Goal: Task Accomplishment & Management: Manage account settings

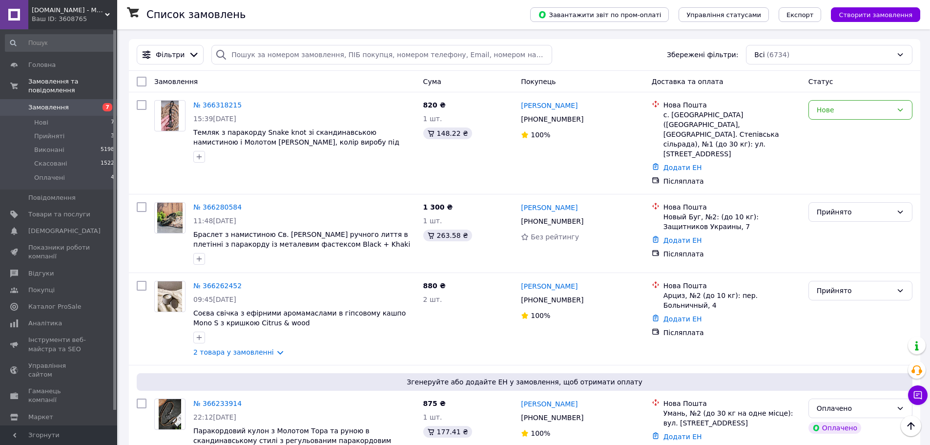
scroll to position [1074, 0]
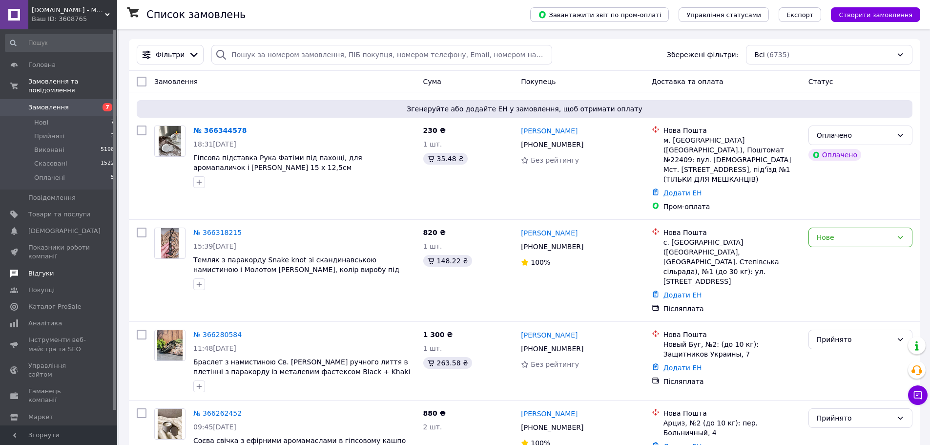
click at [60, 269] on span "Відгуки" at bounding box center [59, 273] width 62 height 9
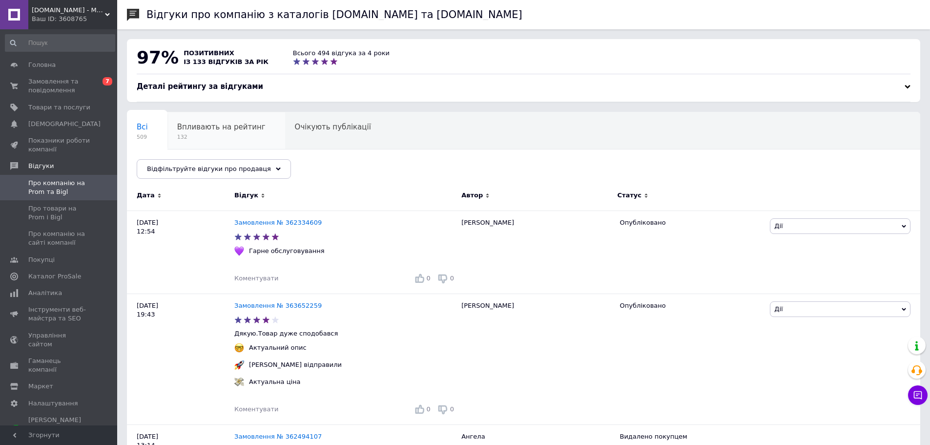
click at [243, 141] on span "132" at bounding box center [221, 136] width 88 height 7
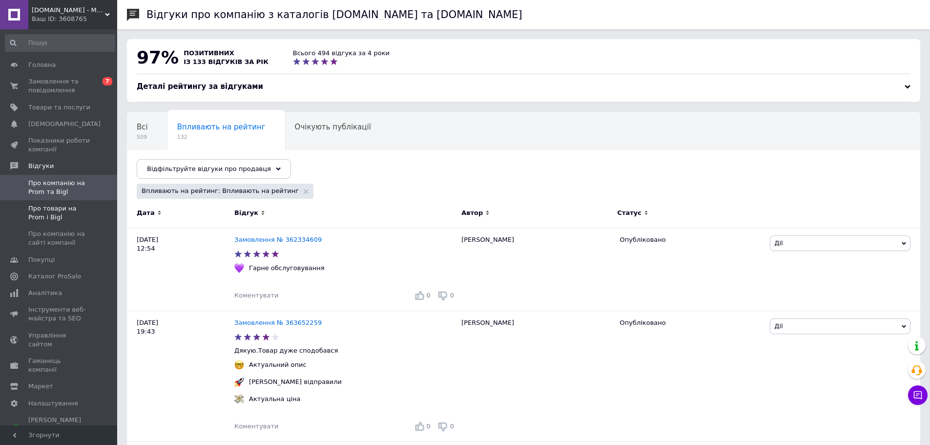
click at [43, 219] on span "Про товари на Prom і Bigl" at bounding box center [59, 213] width 62 height 18
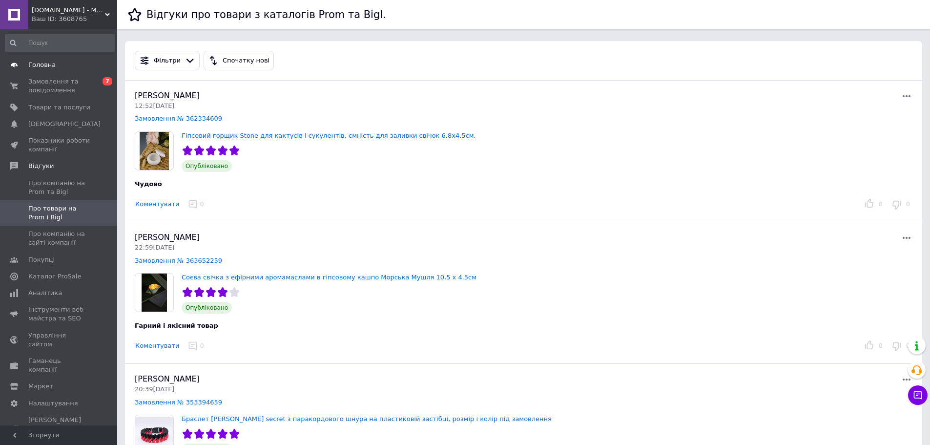
click at [59, 65] on span "Головна" at bounding box center [59, 65] width 62 height 9
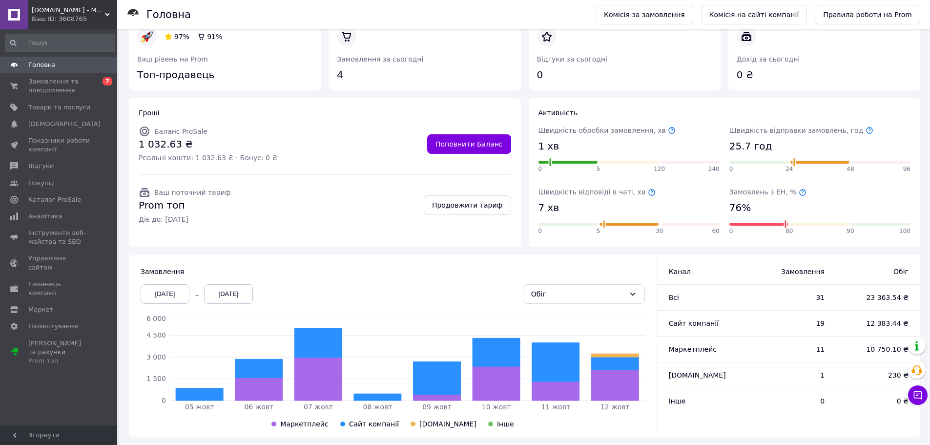
scroll to position [32, 0]
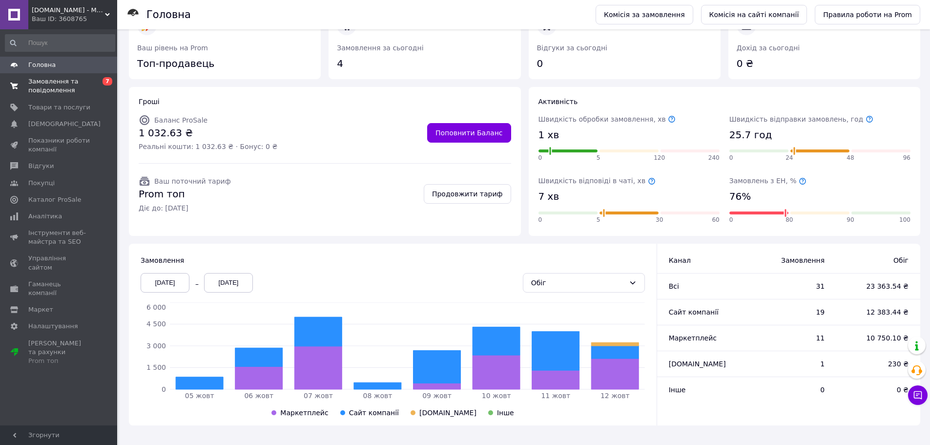
click at [52, 83] on span "Замовлення та повідомлення" at bounding box center [59, 86] width 62 height 18
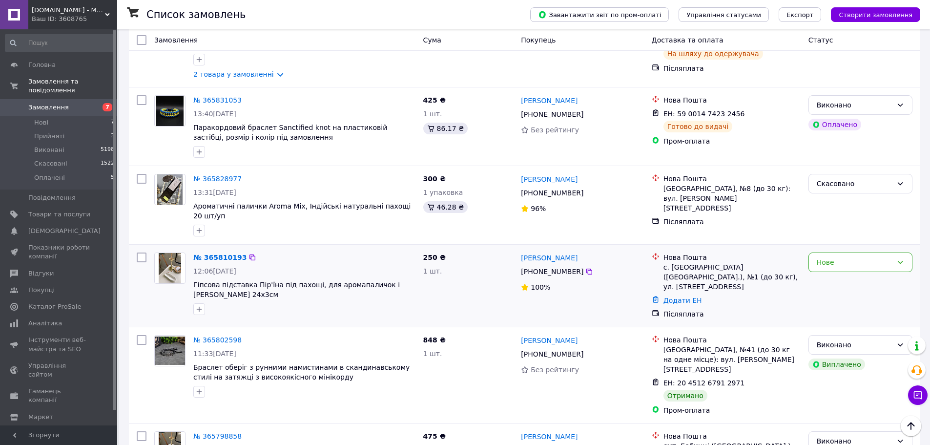
scroll to position [1488, 0]
